Goal: Book appointment/travel/reservation

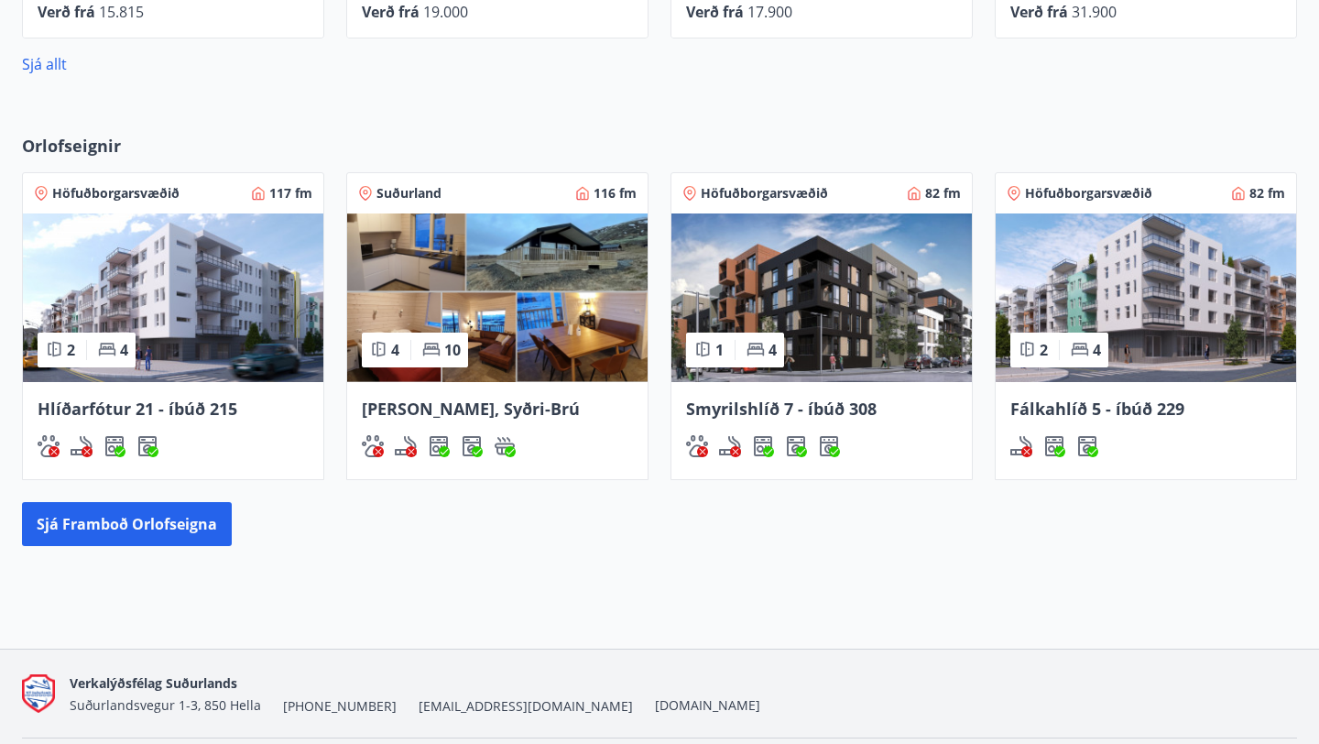
scroll to position [1109, 0]
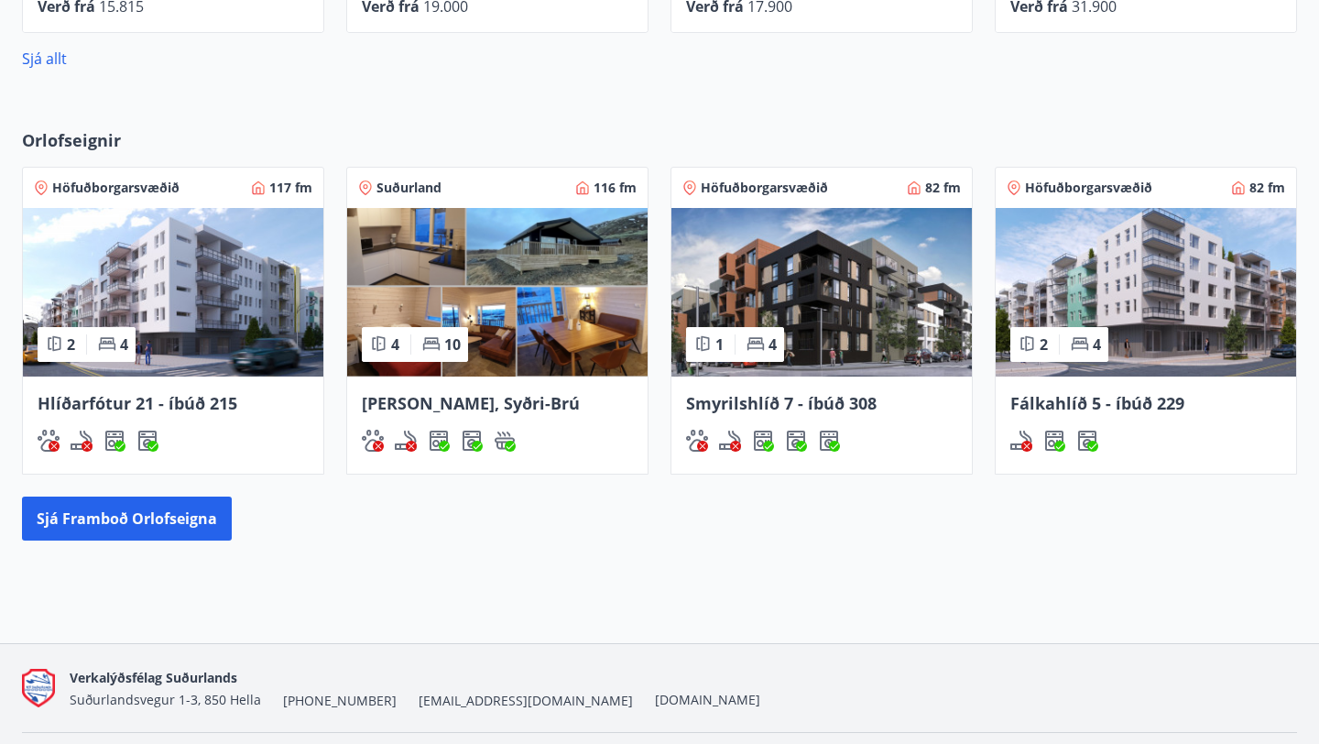
click at [892, 310] on img at bounding box center [822, 292] width 301 height 169
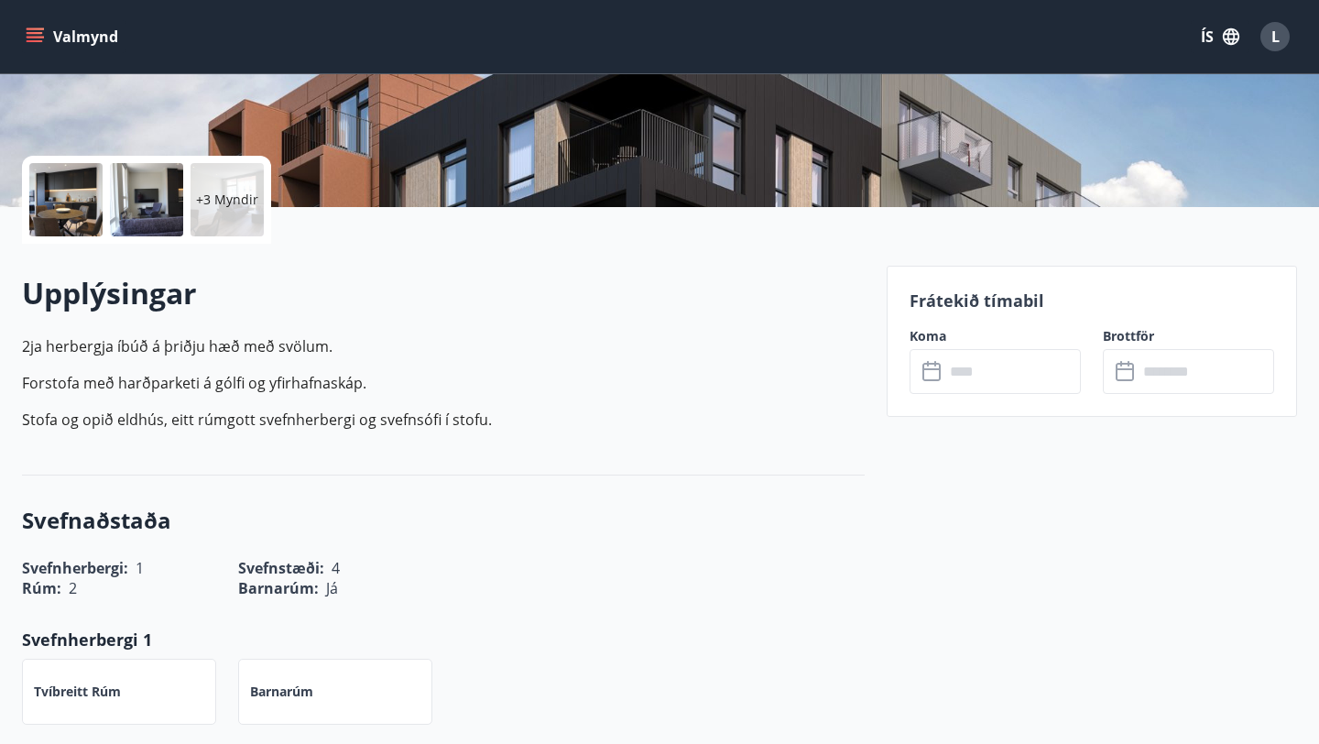
scroll to position [355, 0]
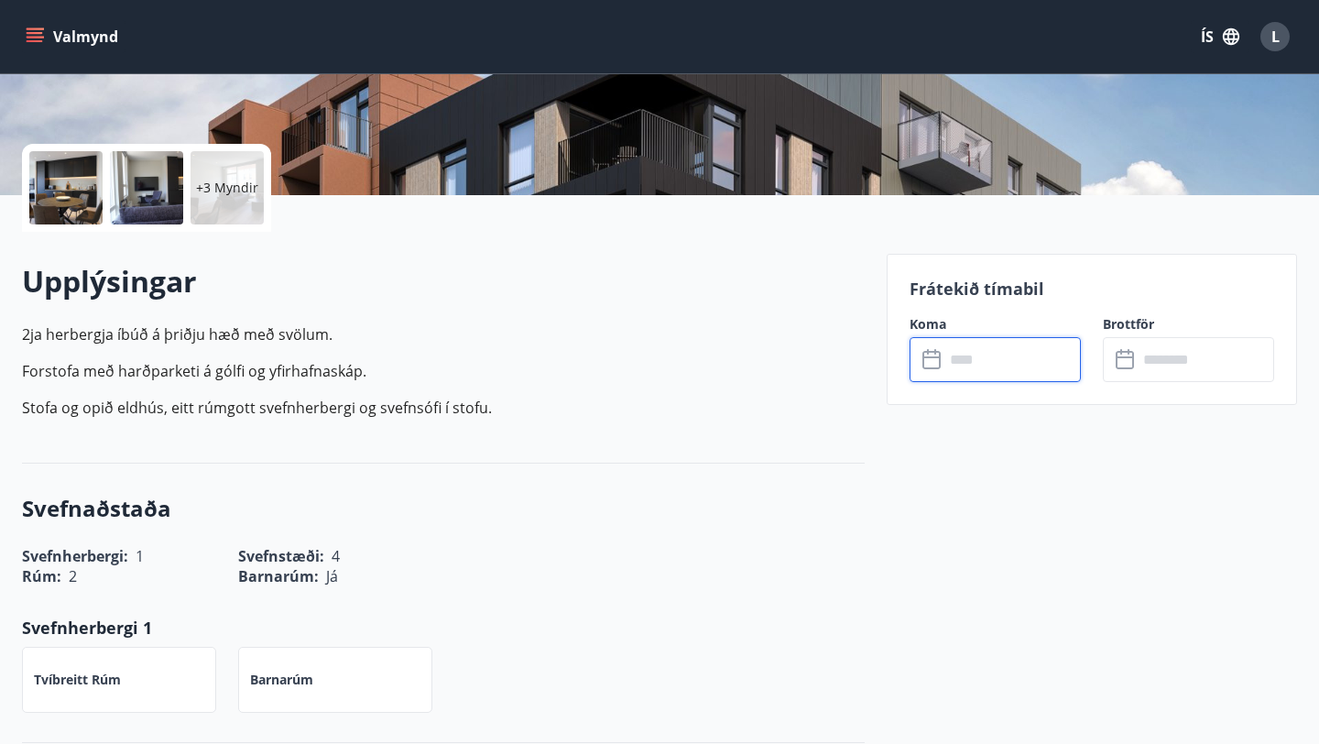
click at [951, 366] on input "text" at bounding box center [1013, 359] width 137 height 45
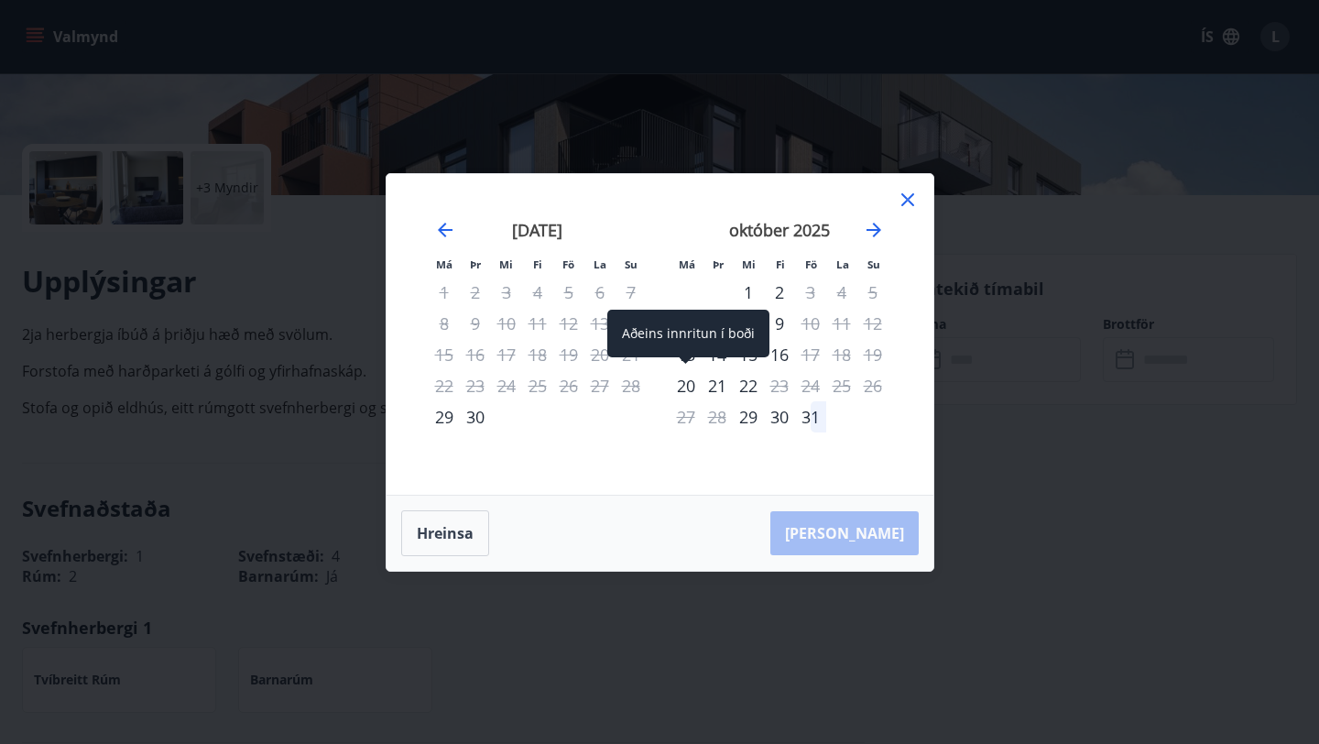
click at [683, 384] on div "20" at bounding box center [686, 385] width 31 height 31
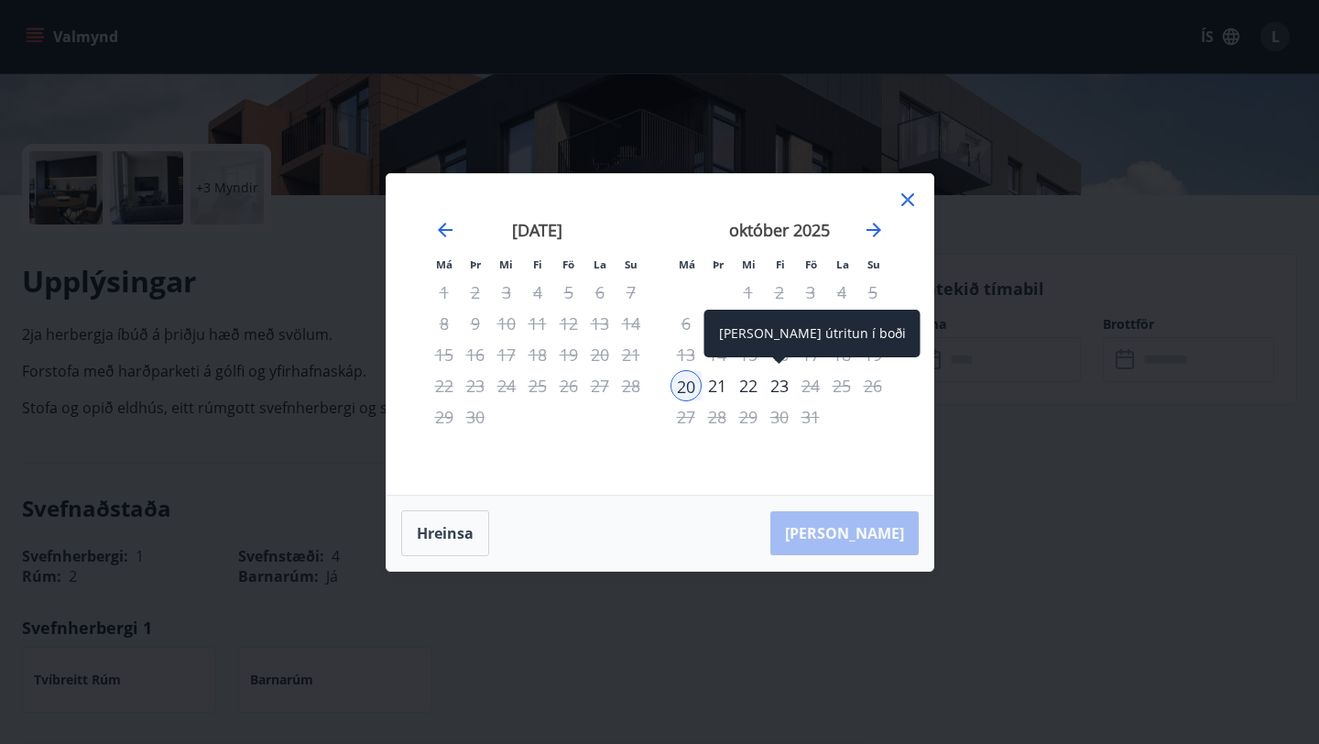
click at [783, 386] on div "23" at bounding box center [779, 385] width 31 height 31
